Goal: Task Accomplishment & Management: Use online tool/utility

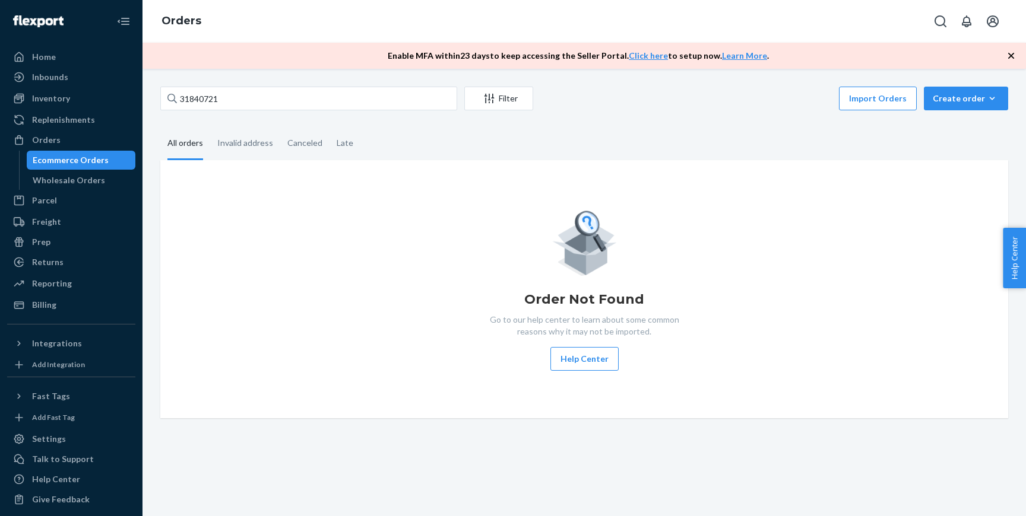
type input "31840721"
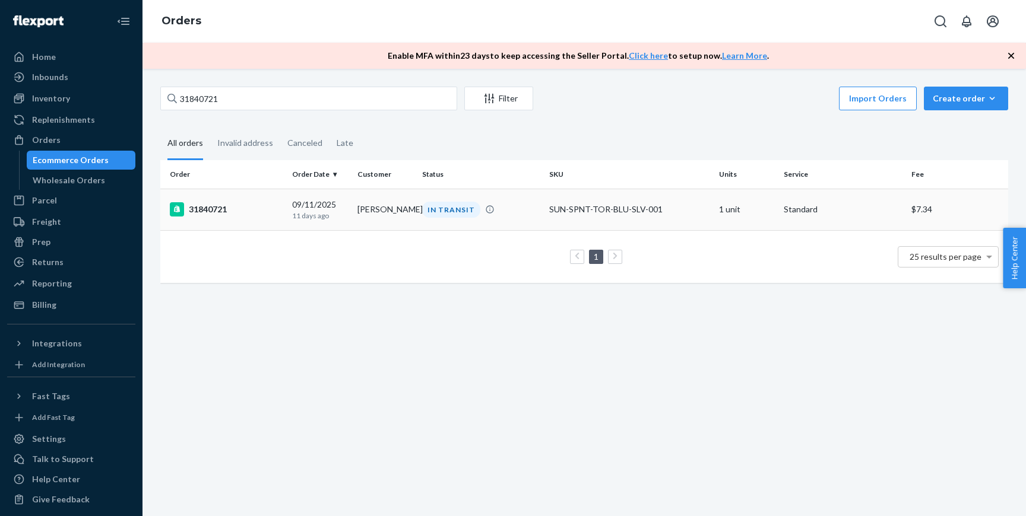
click at [315, 208] on div "09/11/2025 11 days ago" at bounding box center [319, 210] width 55 height 22
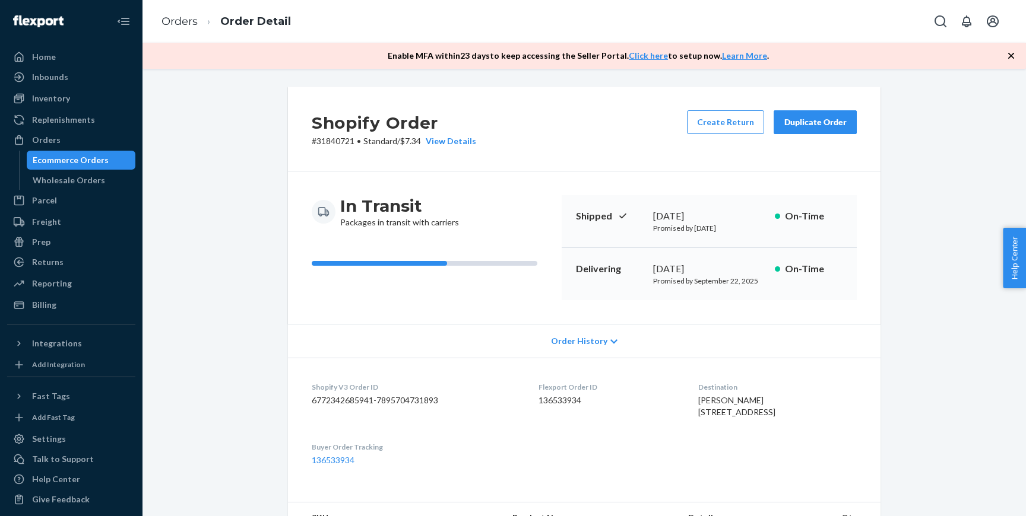
click at [793, 128] on button "Duplicate Order" at bounding box center [814, 122] width 83 height 24
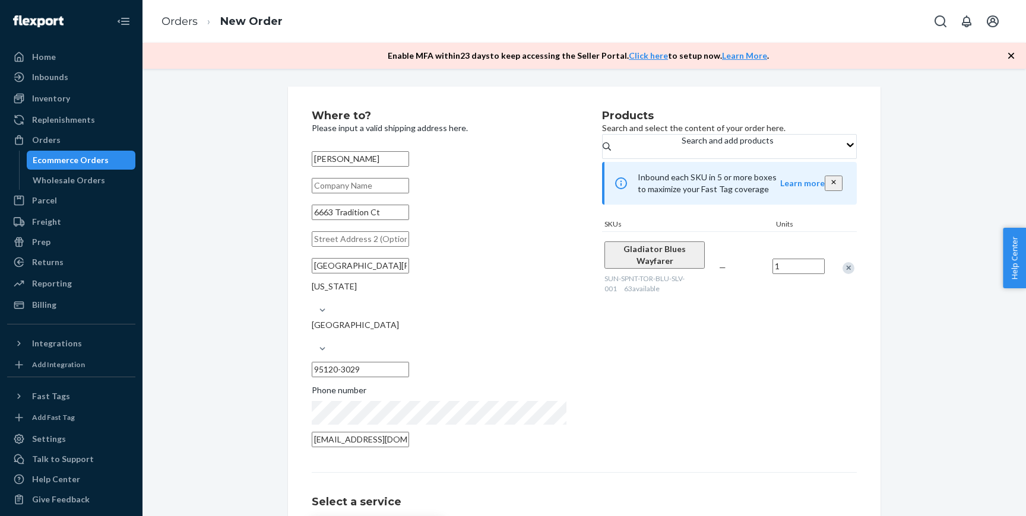
scroll to position [109, 0]
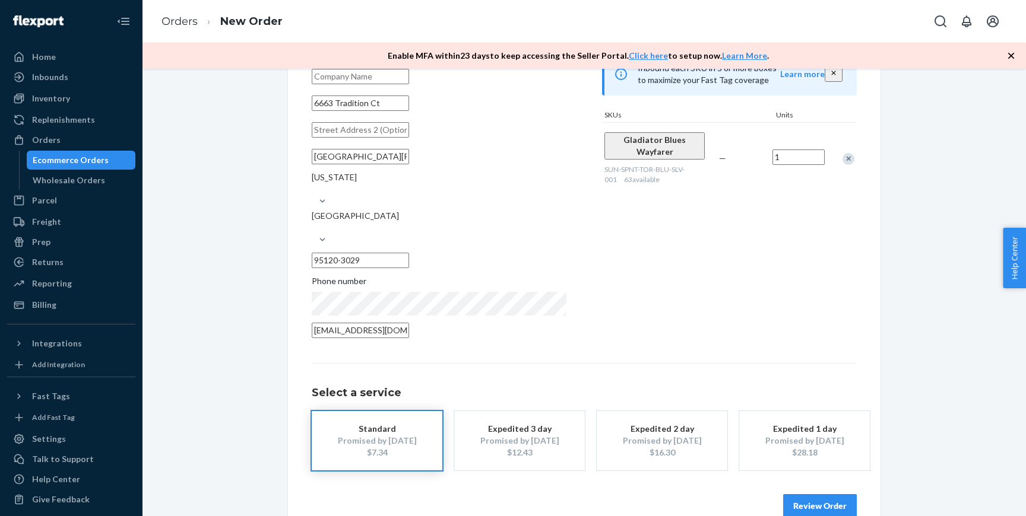
click at [805, 494] on button "Review Order" at bounding box center [820, 506] width 74 height 24
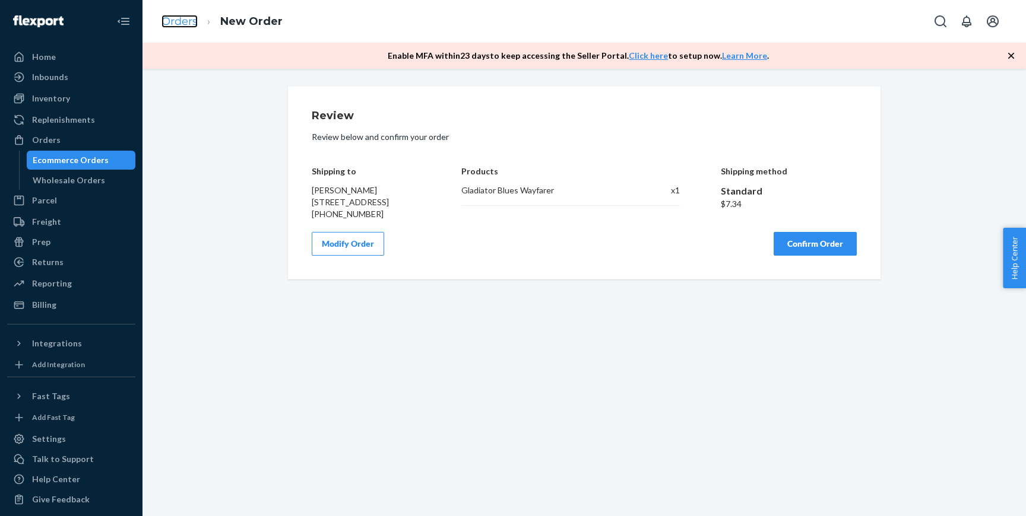
click at [188, 24] on link "Orders" at bounding box center [179, 21] width 36 height 13
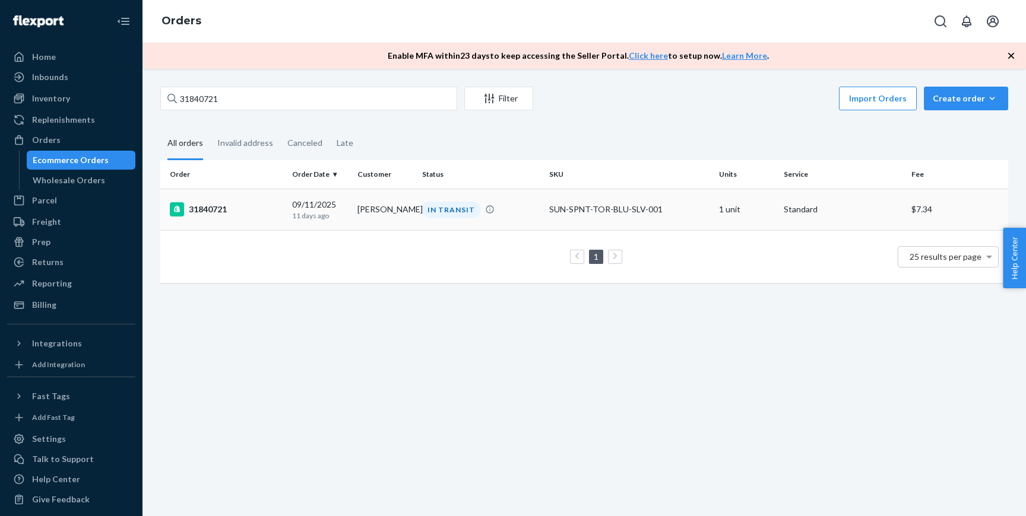
click at [261, 217] on td "31840721" at bounding box center [223, 210] width 127 height 42
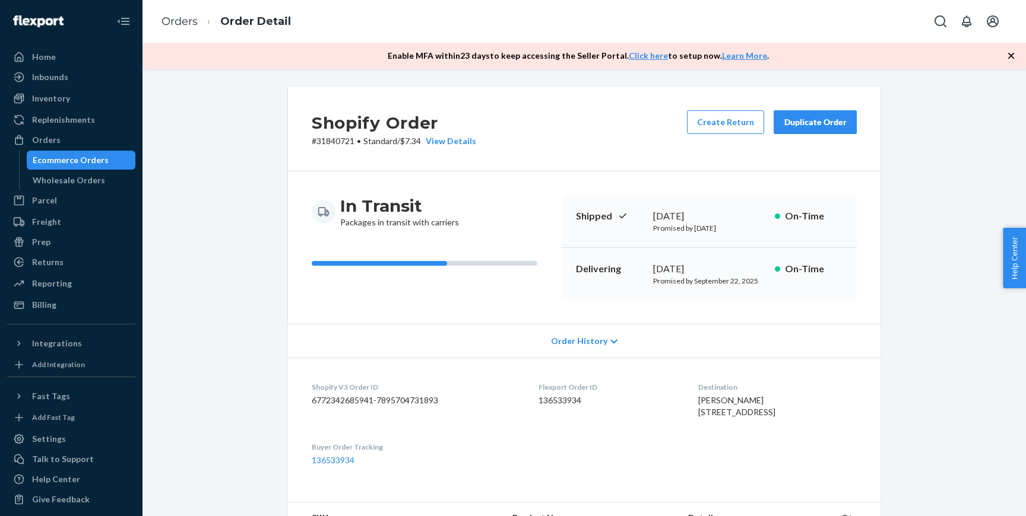
click at [821, 126] on div "Duplicate Order" at bounding box center [814, 122] width 63 height 12
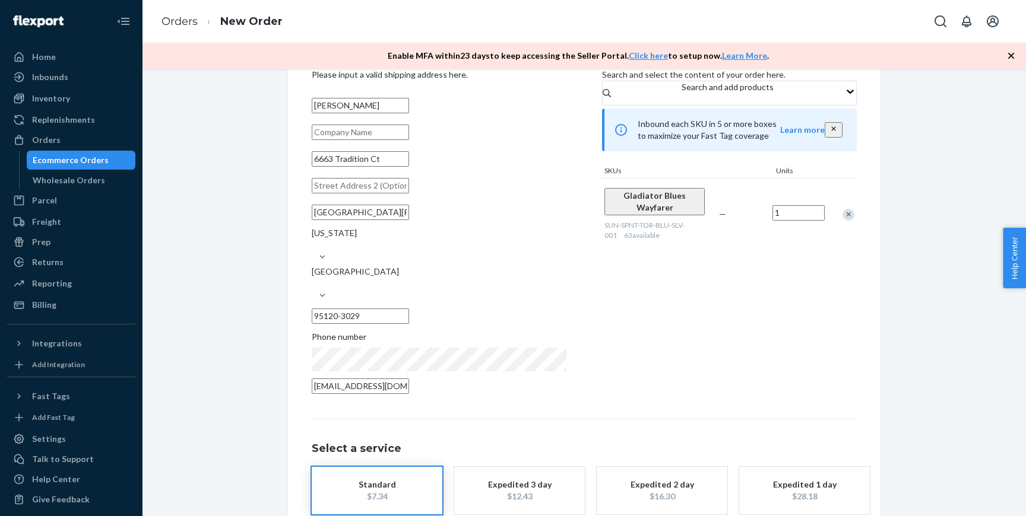
scroll to position [97, 0]
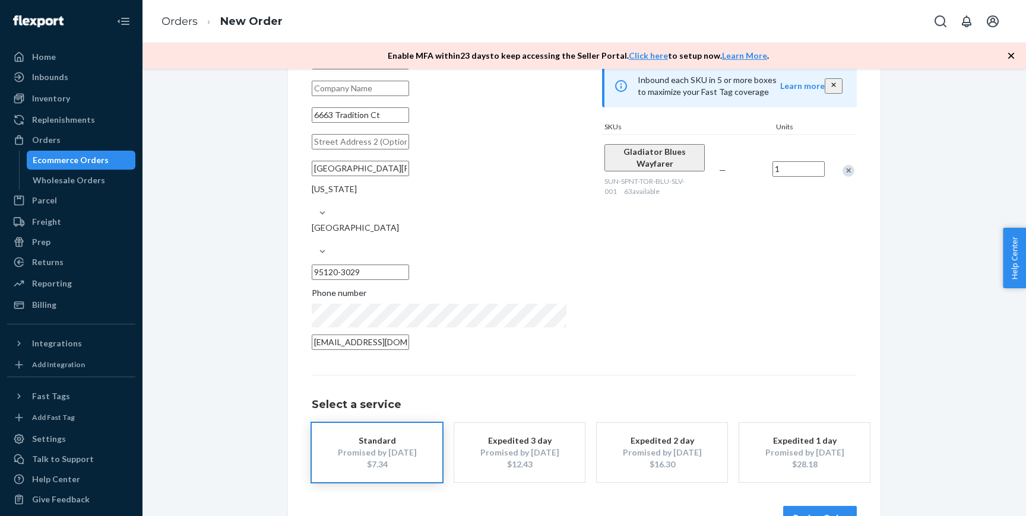
click at [803, 506] on button "Review Order" at bounding box center [820, 518] width 74 height 24
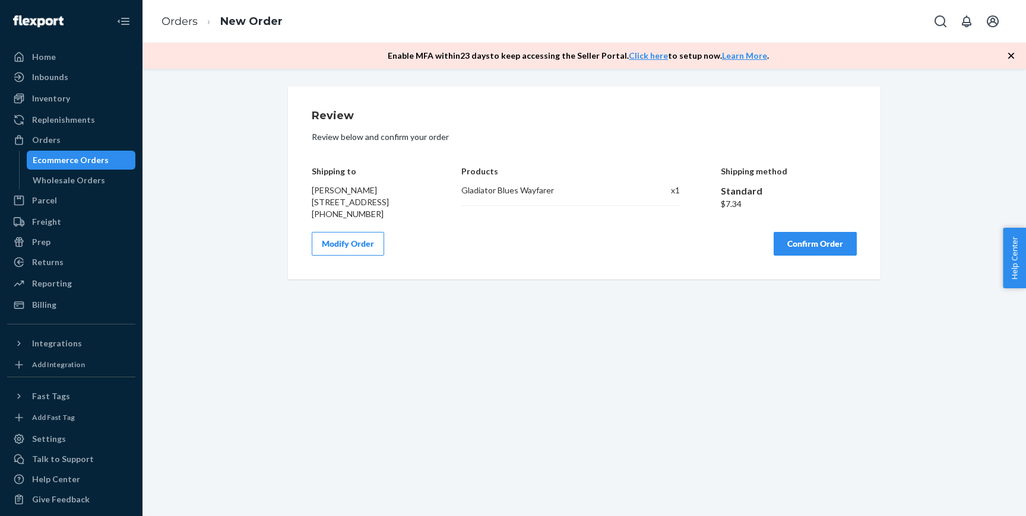
click at [809, 256] on button "Confirm Order" at bounding box center [814, 244] width 83 height 24
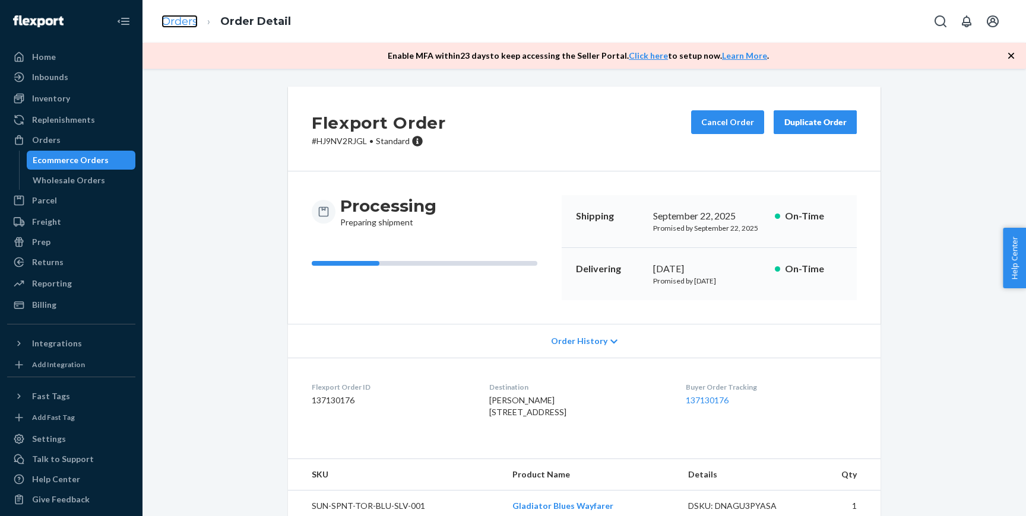
click at [191, 21] on link "Orders" at bounding box center [179, 21] width 36 height 13
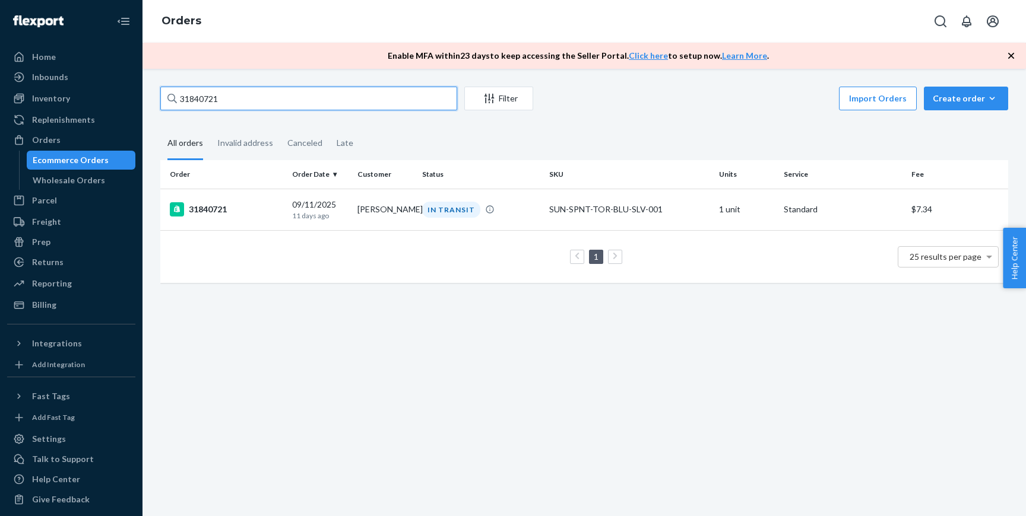
click at [248, 99] on input "31840721" at bounding box center [308, 99] width 297 height 24
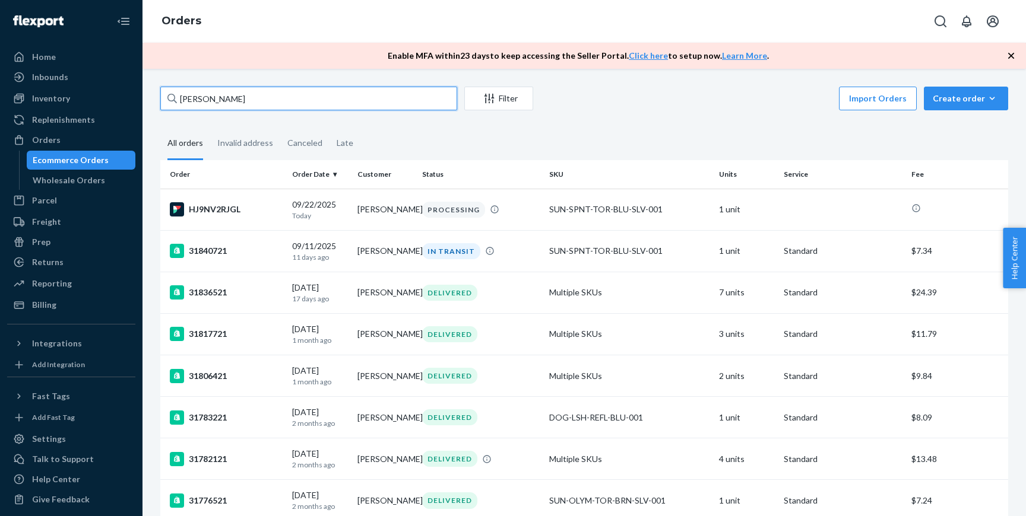
type input "jennifer major"
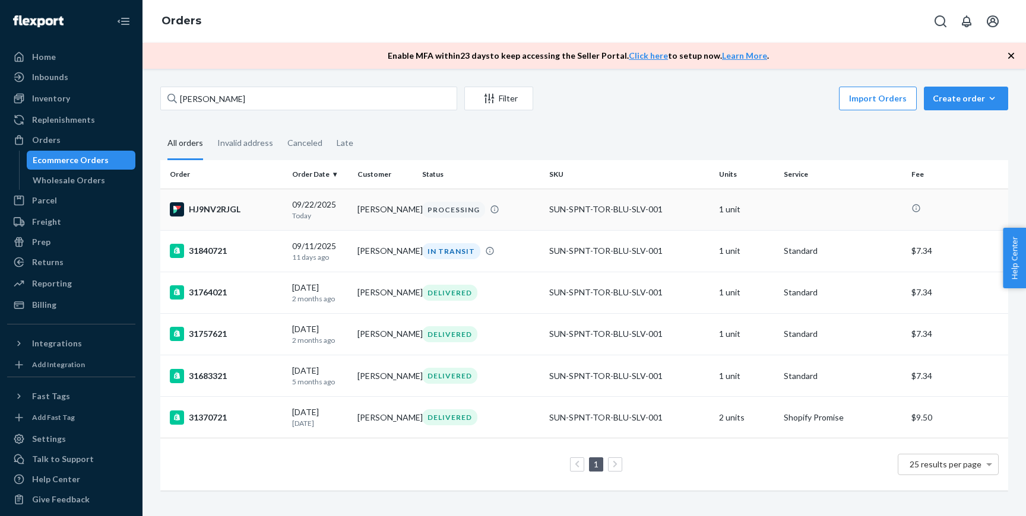
click at [268, 214] on div "HJ9NV2RJGL" at bounding box center [226, 209] width 113 height 14
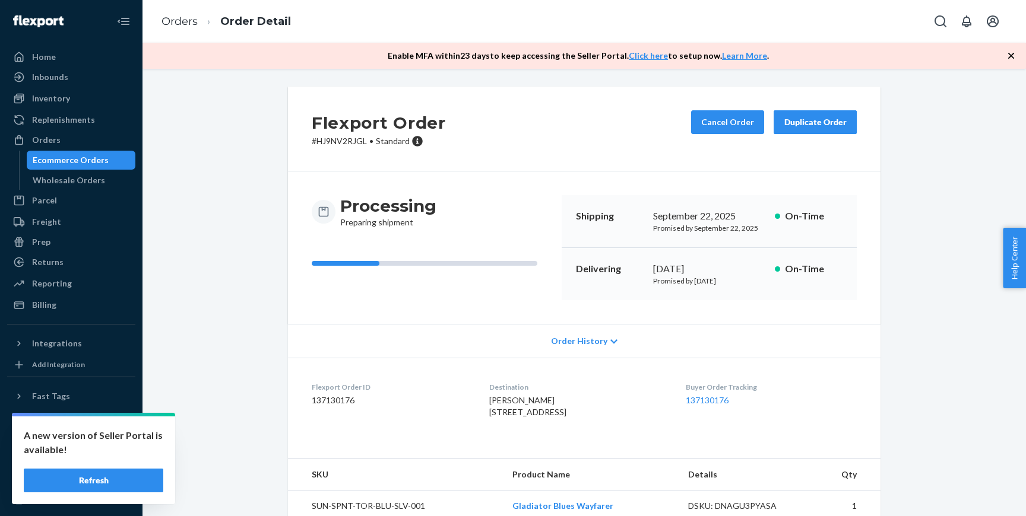
click at [92, 161] on div "Ecommerce Orders" at bounding box center [71, 160] width 76 height 12
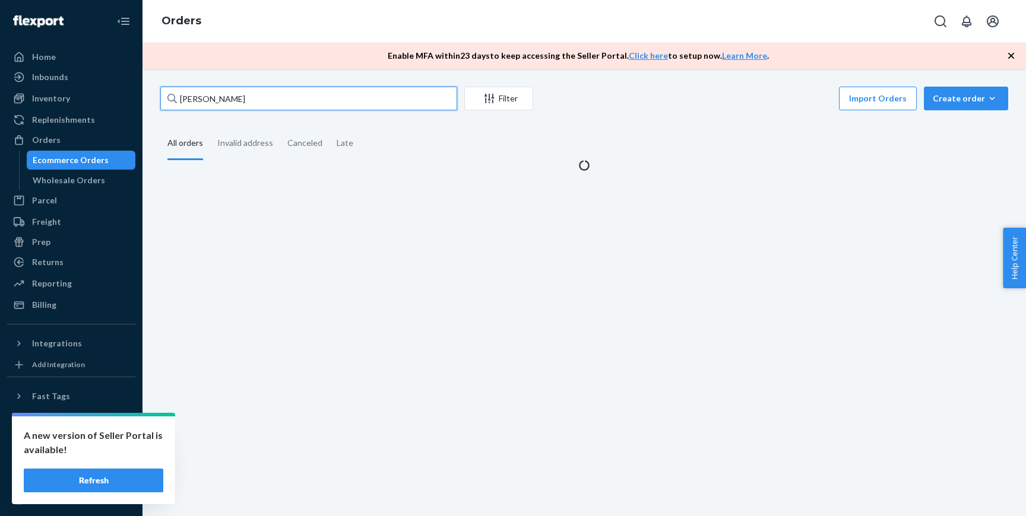
click at [242, 97] on input "jennifer major" at bounding box center [308, 99] width 297 height 24
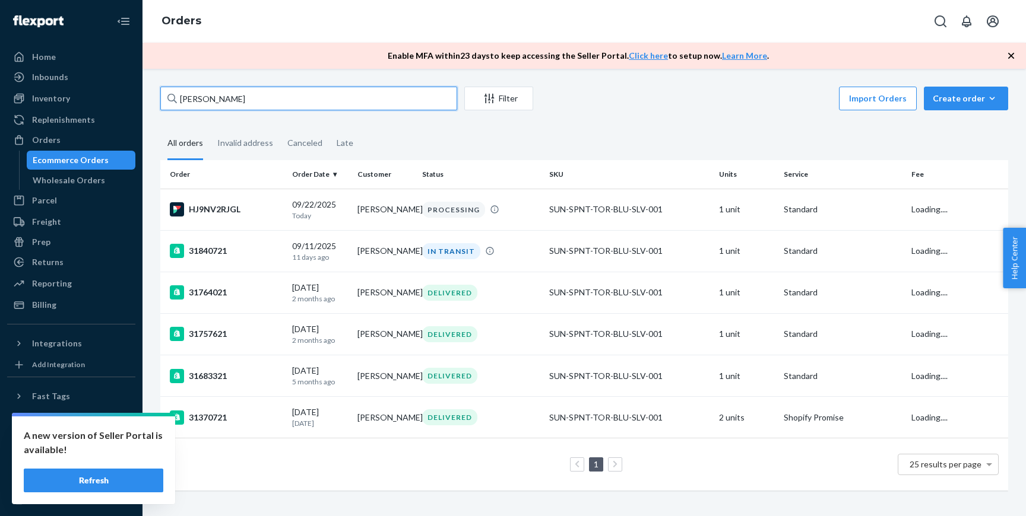
paste input "31840721"
type input "31840721"
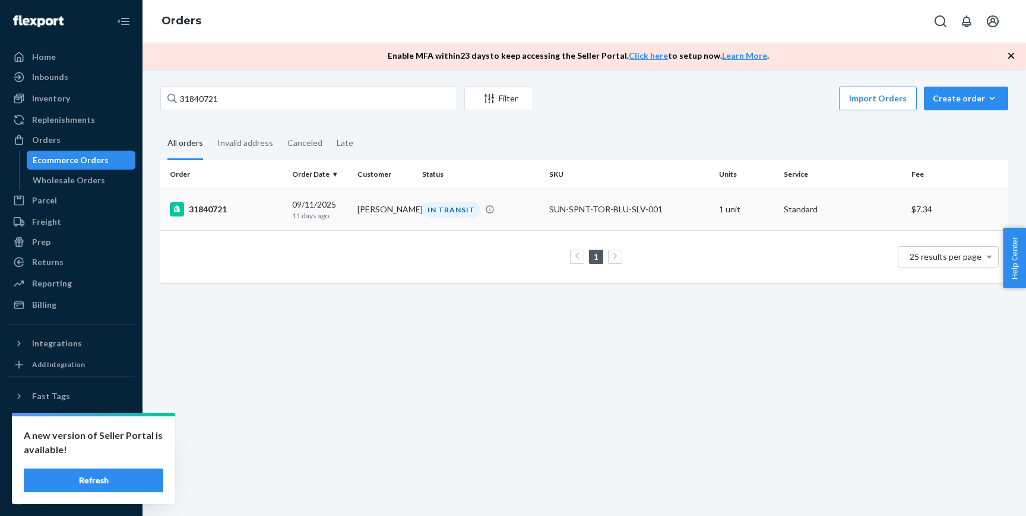
click at [323, 216] on p "11 days ago" at bounding box center [319, 216] width 55 height 10
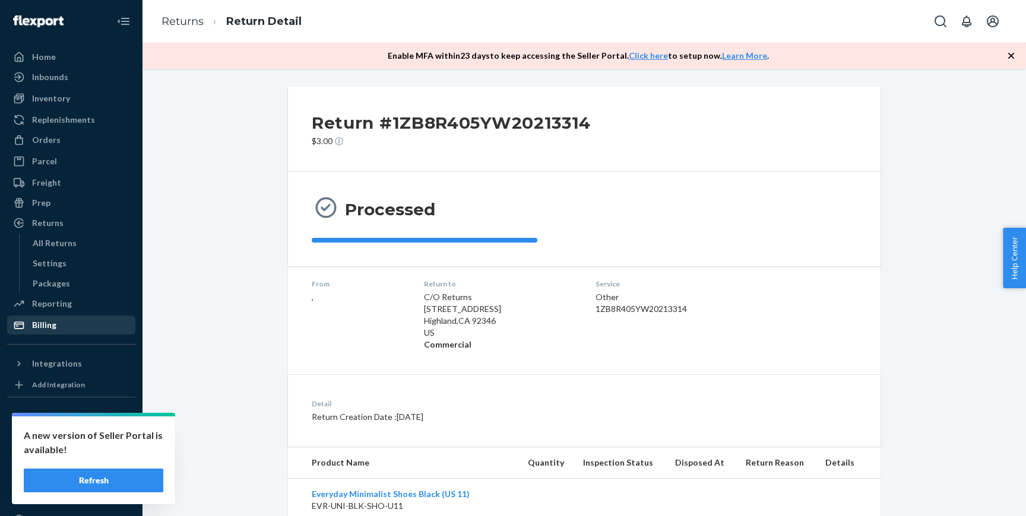
click at [72, 319] on div "Billing" at bounding box center [71, 325] width 126 height 17
click at [108, 481] on button "Refresh" at bounding box center [93, 481] width 139 height 24
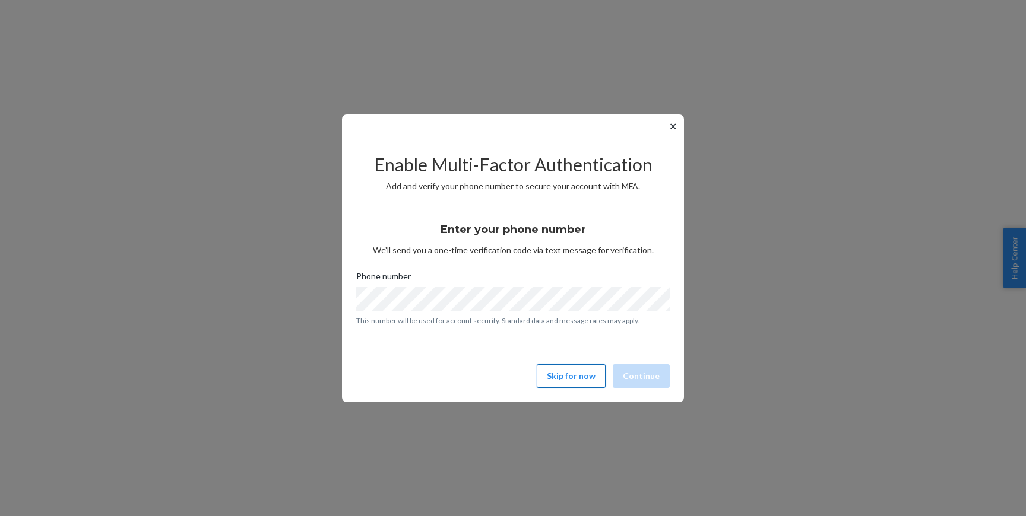
click at [561, 380] on button "Skip for now" at bounding box center [570, 376] width 69 height 24
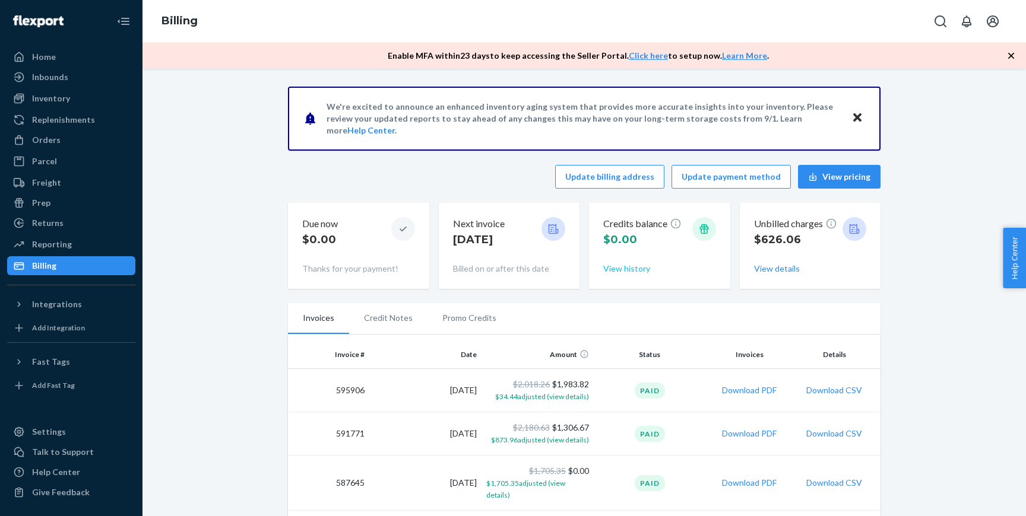
click at [631, 266] on button "View history" at bounding box center [626, 269] width 47 height 12
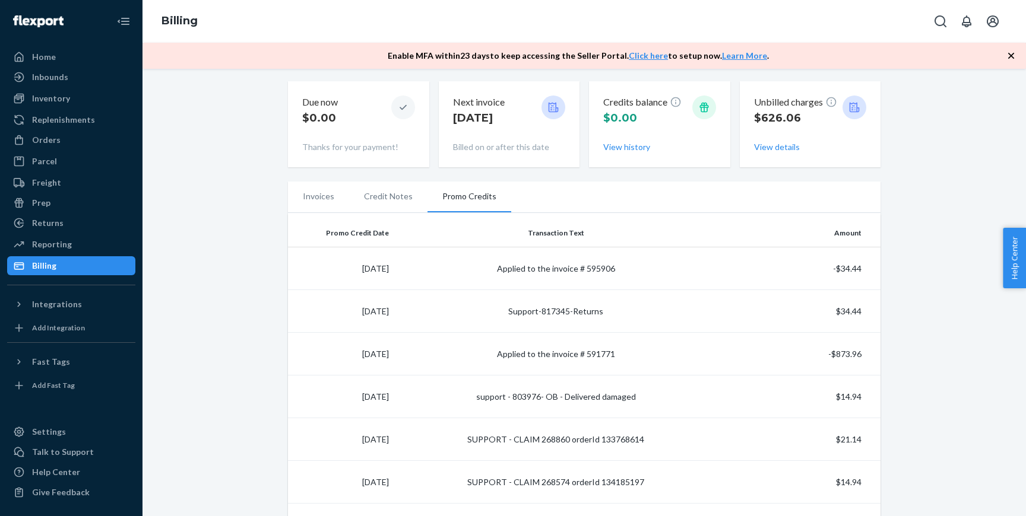
scroll to position [93, 0]
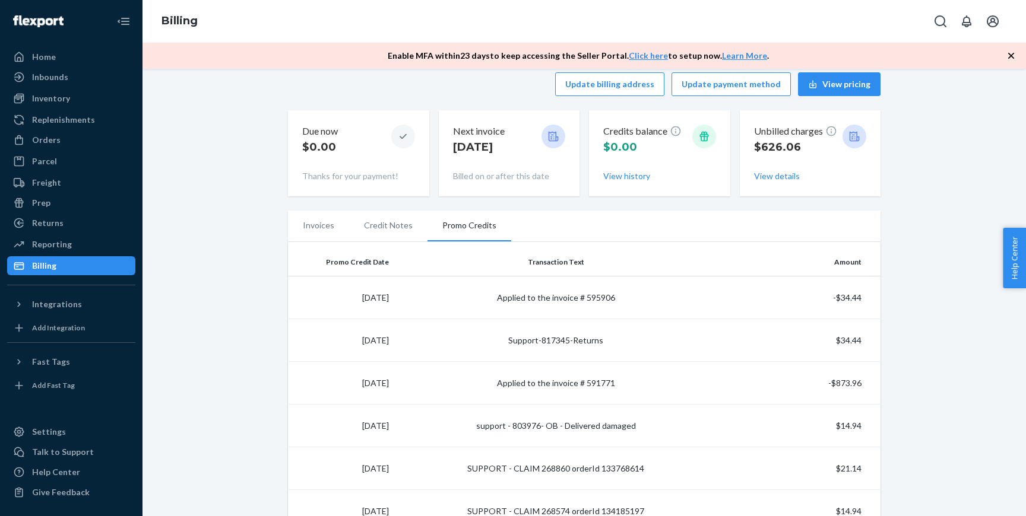
click at [392, 232] on li "Credit Notes" at bounding box center [388, 226] width 78 height 30
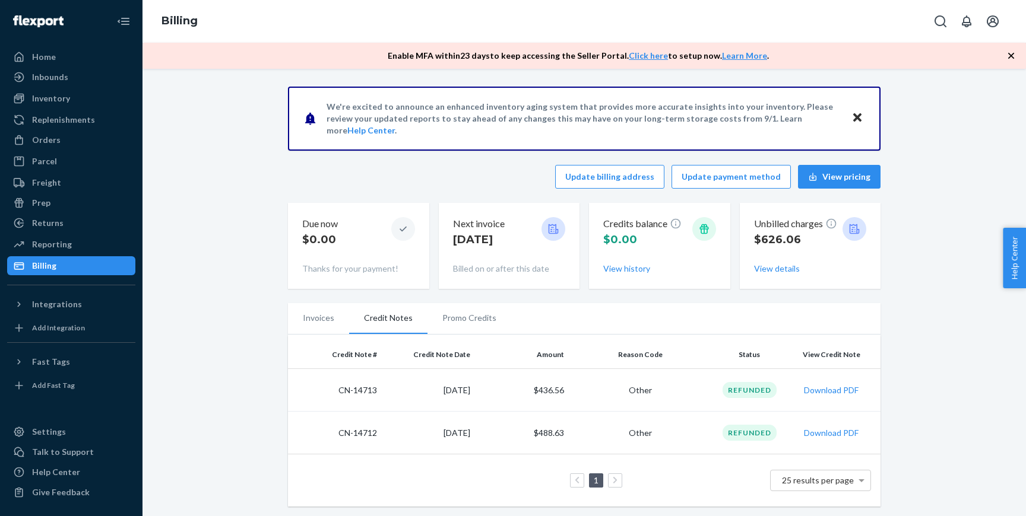
click at [332, 319] on li "Invoices" at bounding box center [318, 318] width 61 height 30
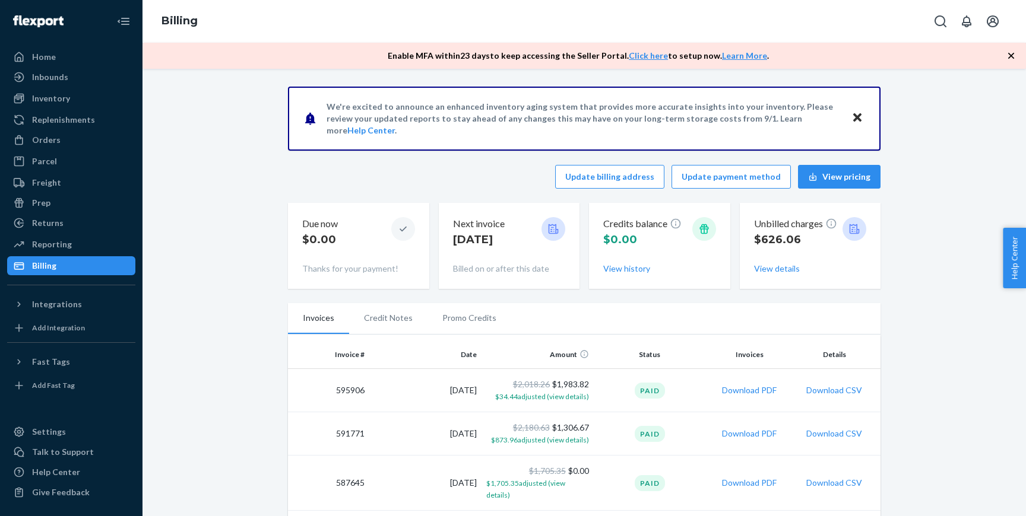
click at [405, 325] on li "Credit Notes" at bounding box center [388, 318] width 78 height 30
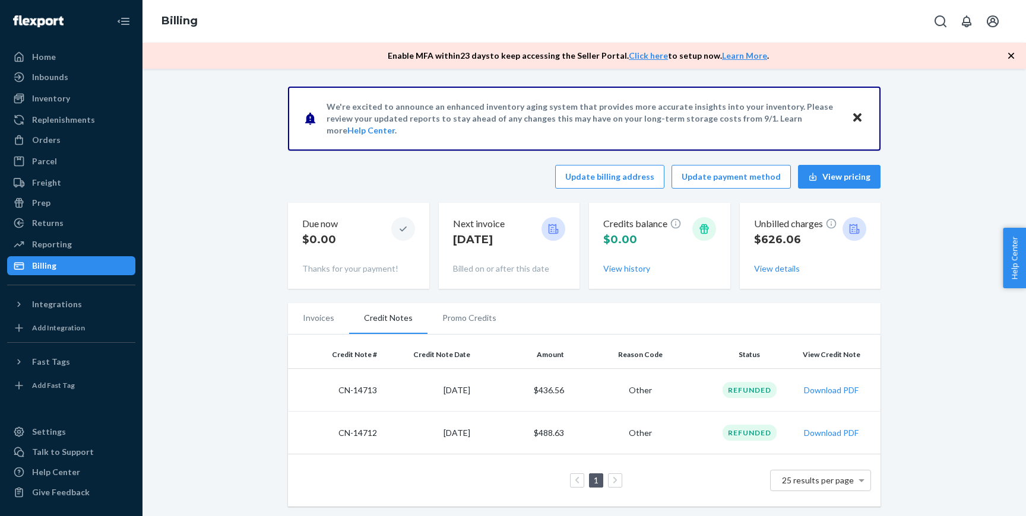
click at [461, 325] on li "Promo Credits" at bounding box center [469, 318] width 84 height 30
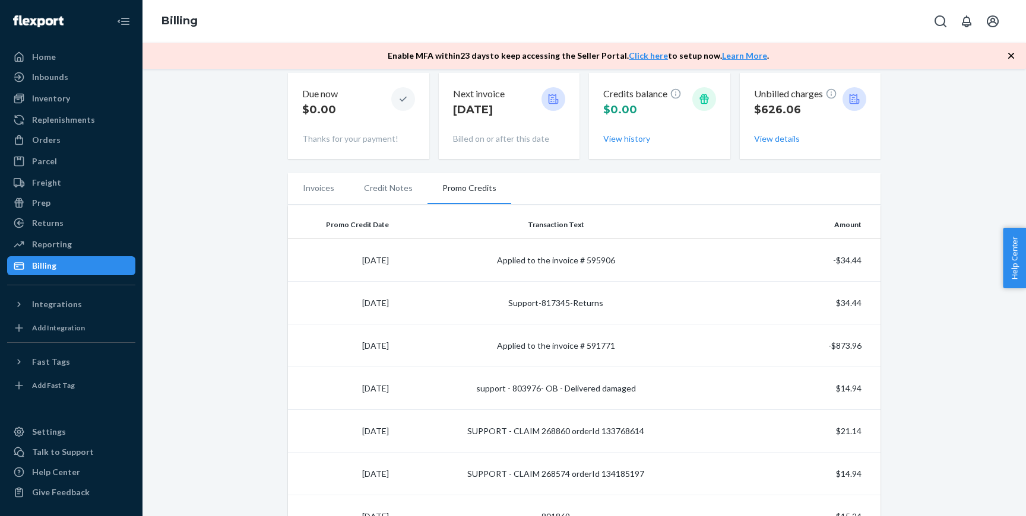
scroll to position [202, 0]
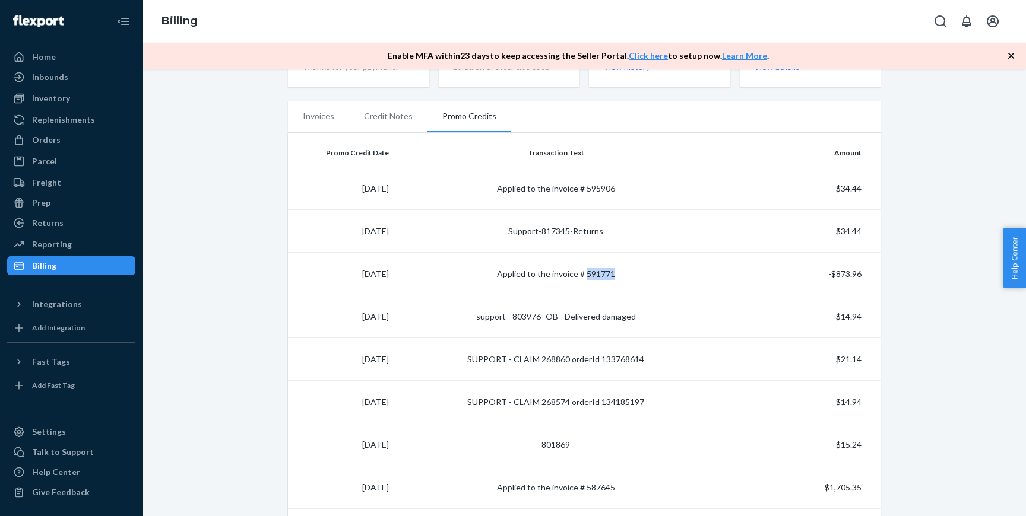
drag, startPoint x: 586, startPoint y: 275, endPoint x: 635, endPoint y: 275, distance: 49.3
click at [635, 275] on td "Applied to the invoice # 591771" at bounding box center [555, 274] width 325 height 43
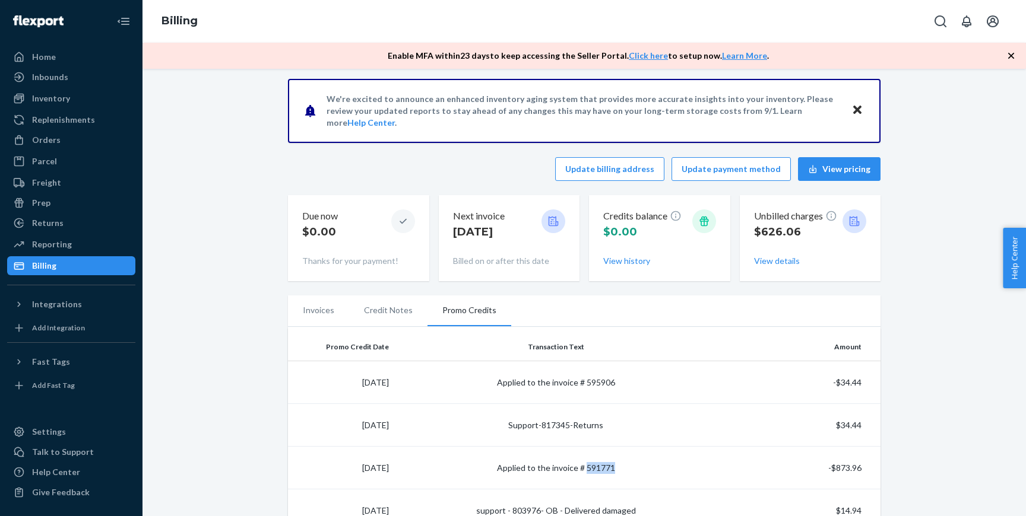
scroll to position [0, 0]
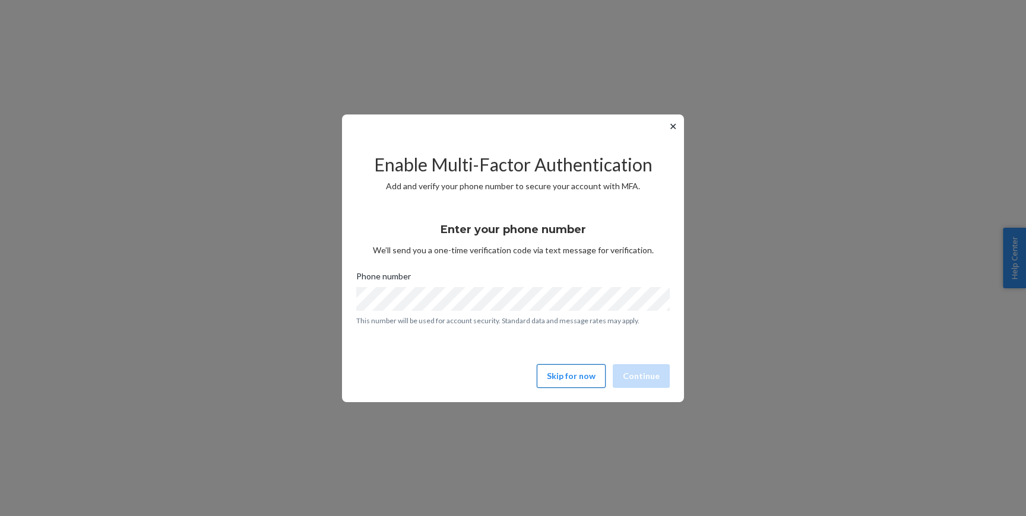
click at [576, 368] on button "Skip for now" at bounding box center [570, 376] width 69 height 24
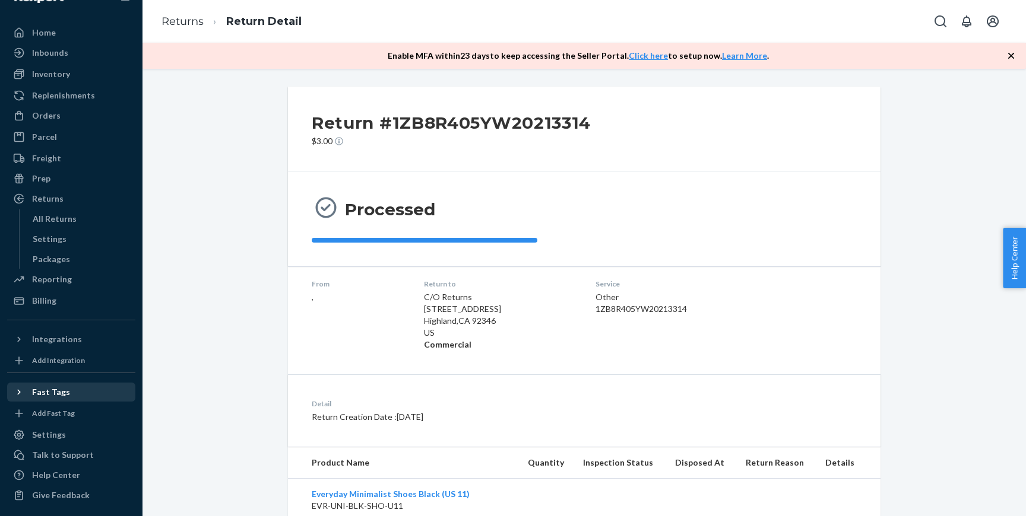
scroll to position [27, 0]
click at [59, 455] on div "Talk to Support" at bounding box center [63, 452] width 62 height 12
